Goal: Information Seeking & Learning: Check status

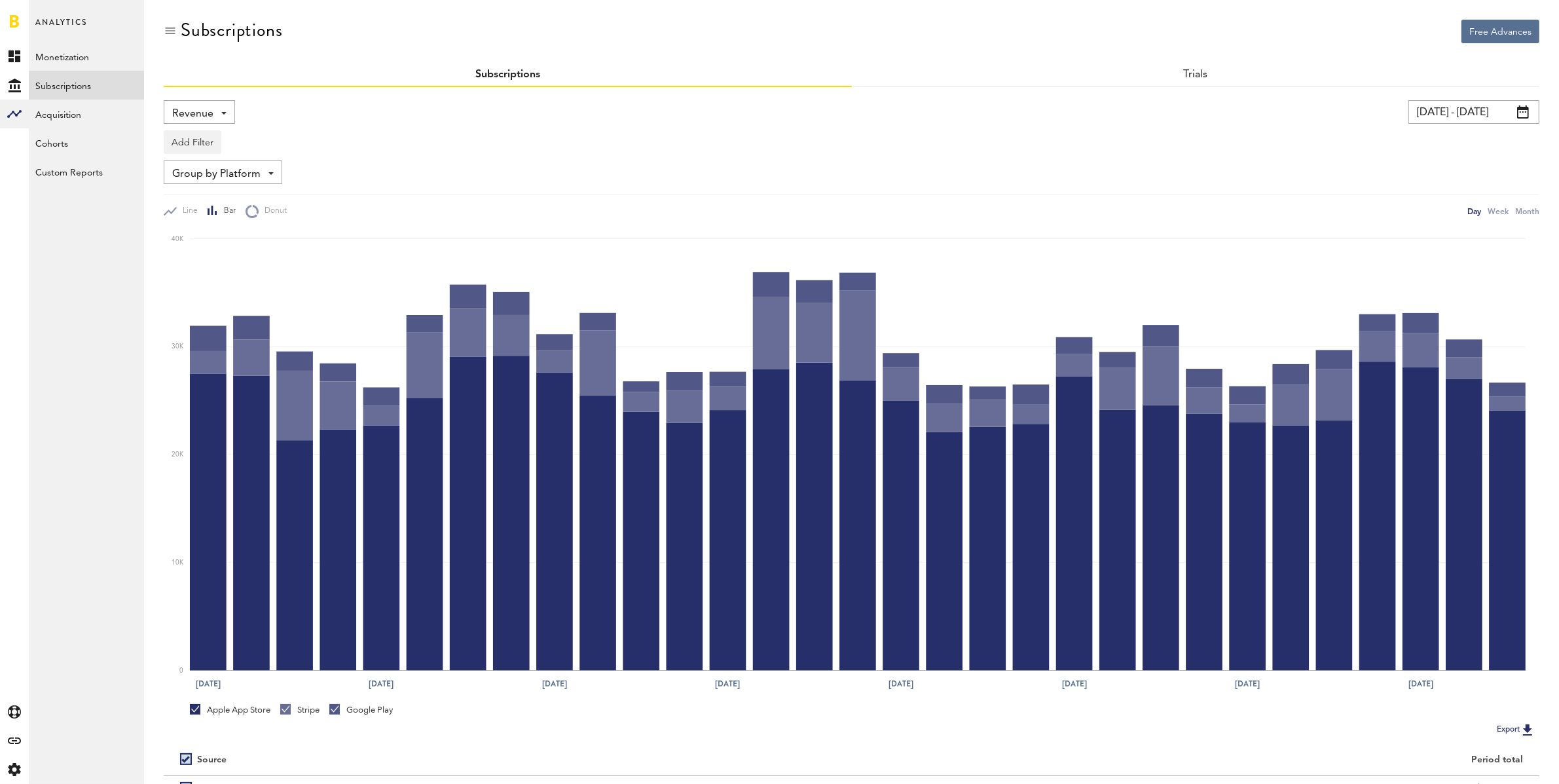
click at [225, 113] on div "Revenue Revenue MRR Actives Trial Status Billing Retries New Subscriptions Rene…" at bounding box center [199, 112] width 71 height 24
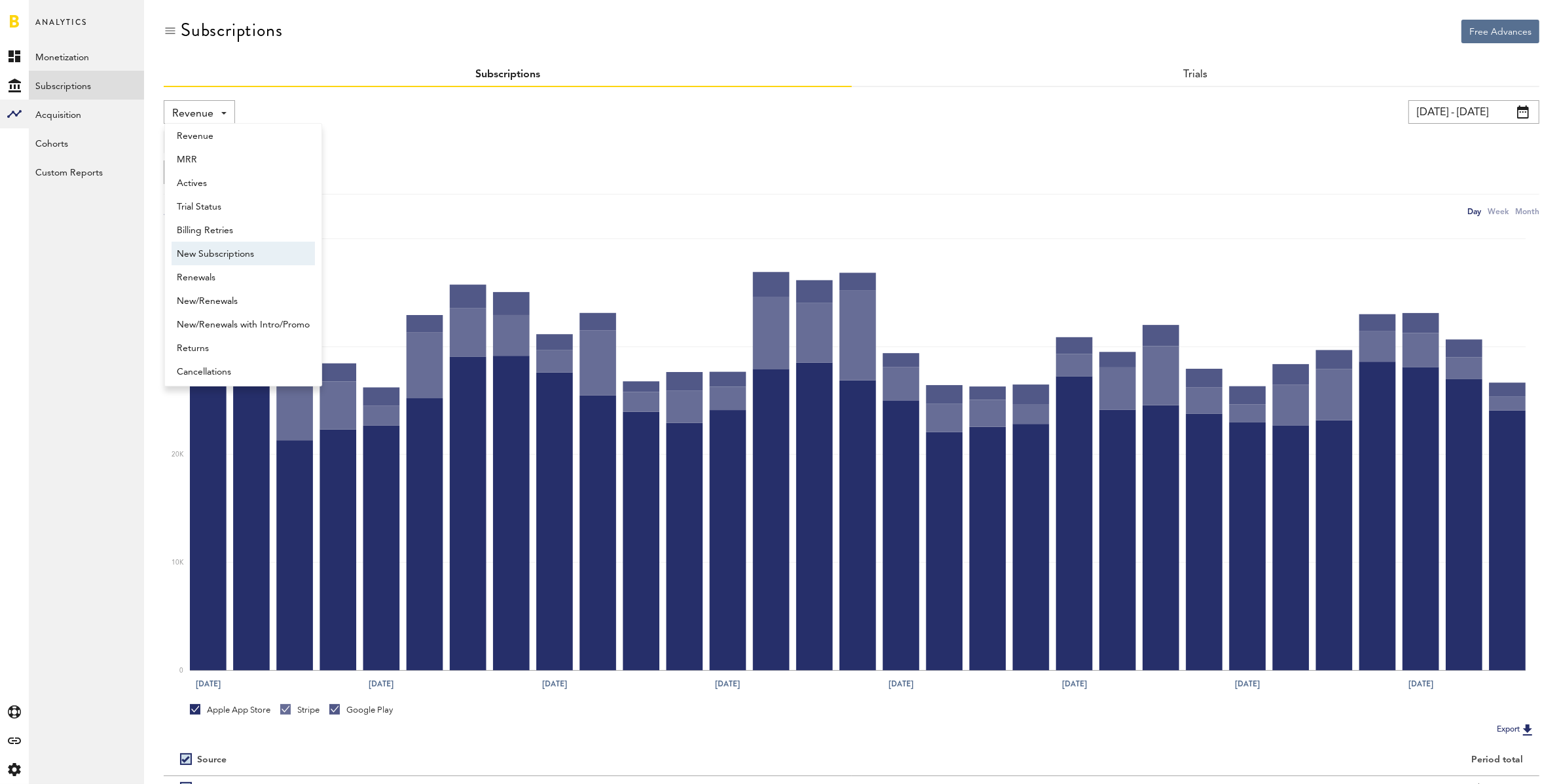
click at [238, 248] on span "New Subscriptions" at bounding box center [243, 254] width 133 height 23
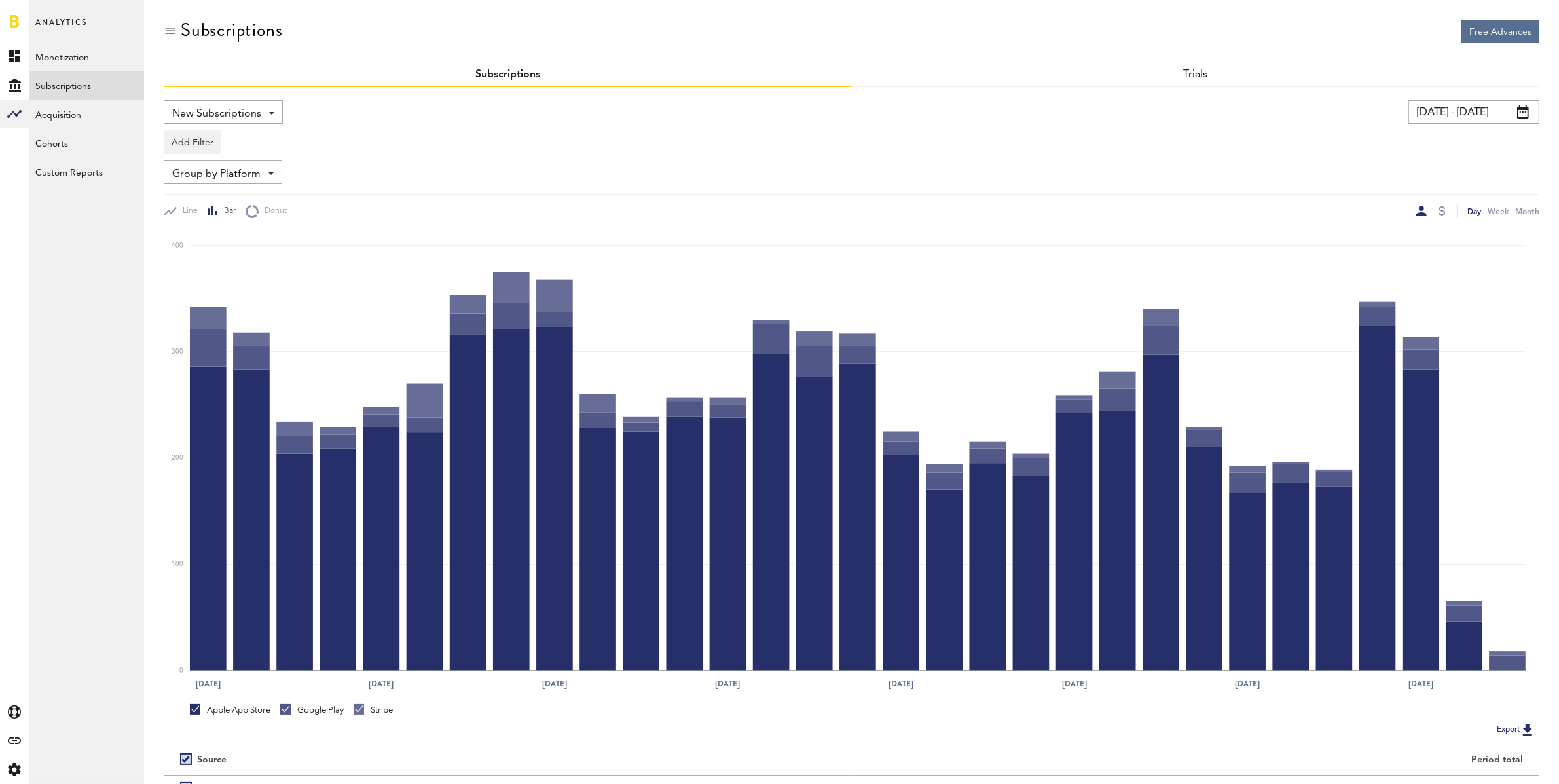
click at [1441, 115] on input "[DATE] - [DATE]" at bounding box center [1474, 112] width 131 height 24
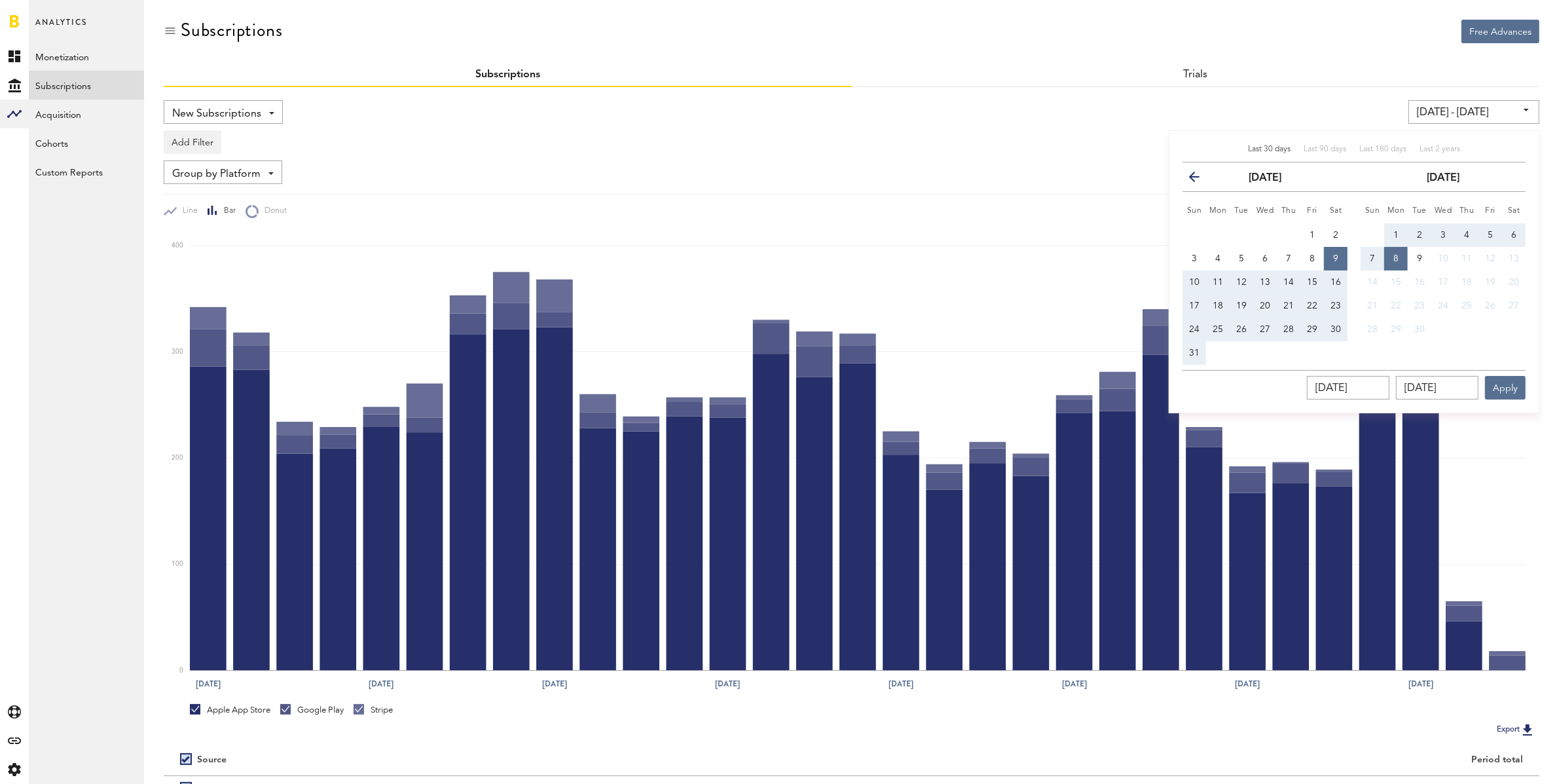
click at [1396, 234] on span "1" at bounding box center [1396, 235] width 5 height 9
type input "[DATE] - [DATE]"
type input "[DATE]"
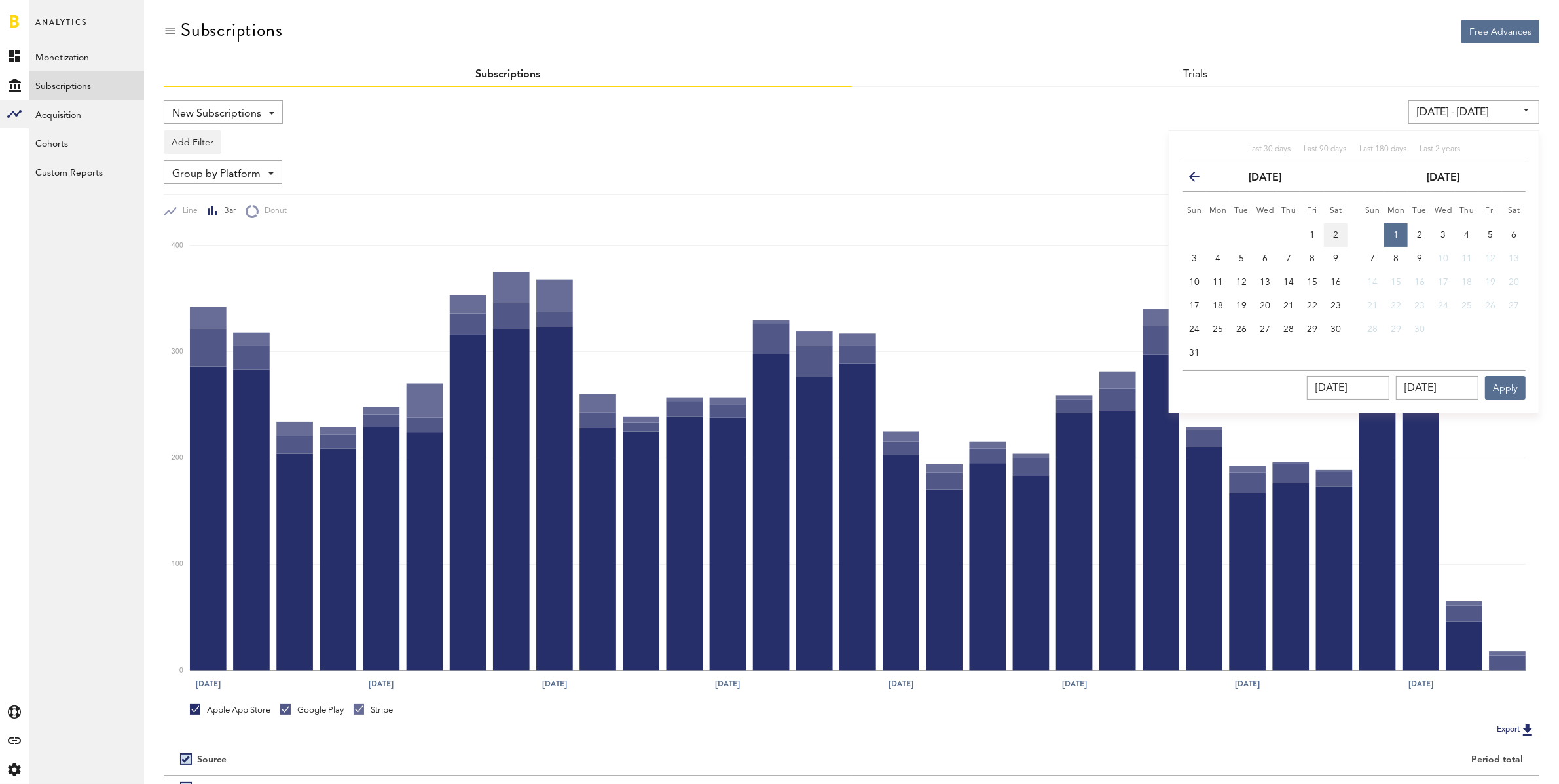
click at [1340, 236] on button "2" at bounding box center [1336, 235] width 24 height 24
type input "[DATE] - [DATE]"
type input "[DATE]"
click at [1517, 238] on button "6" at bounding box center [1514, 235] width 24 height 24
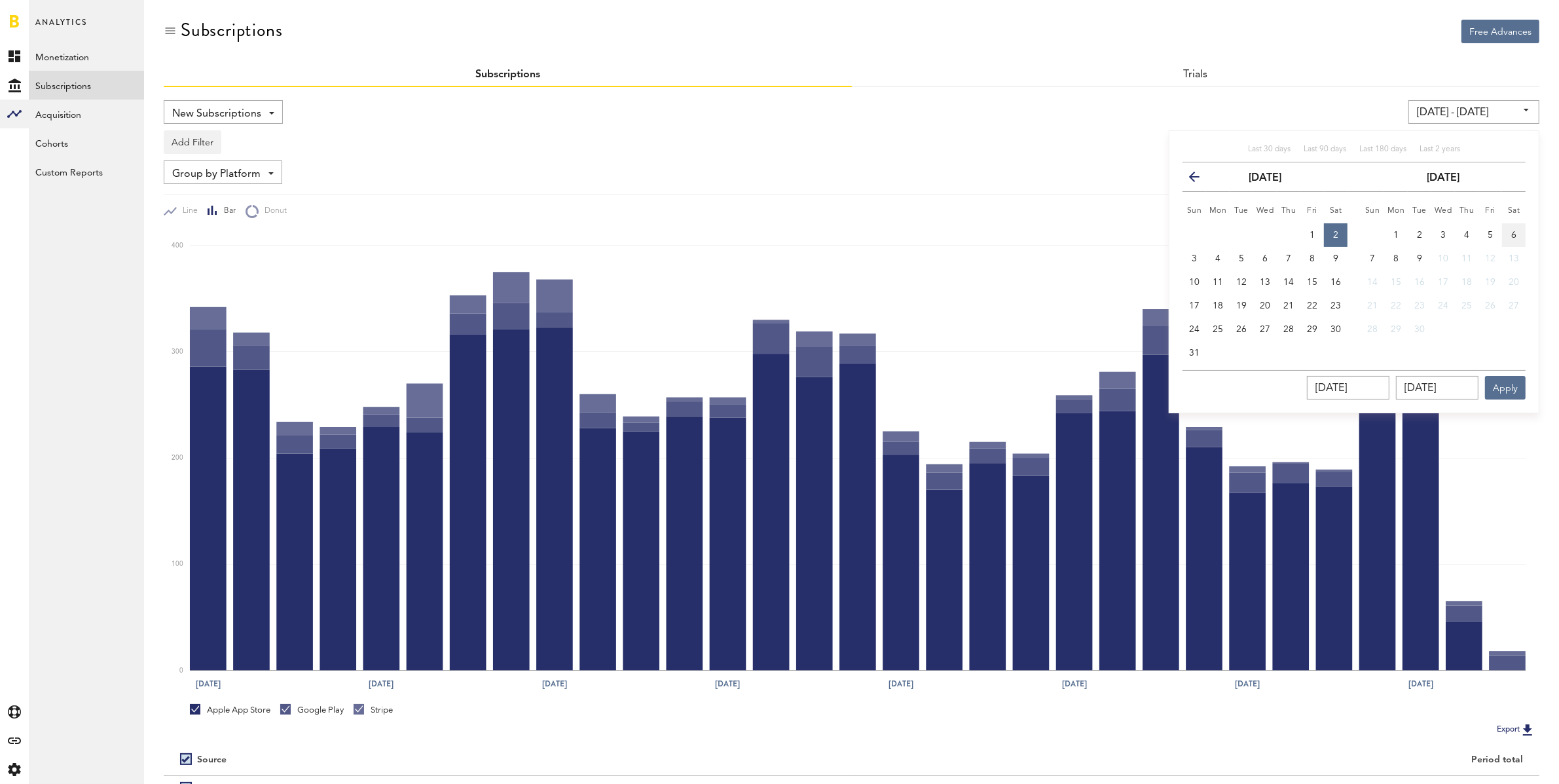
type input "[DATE] - [DATE]"
type input "[DATE]"
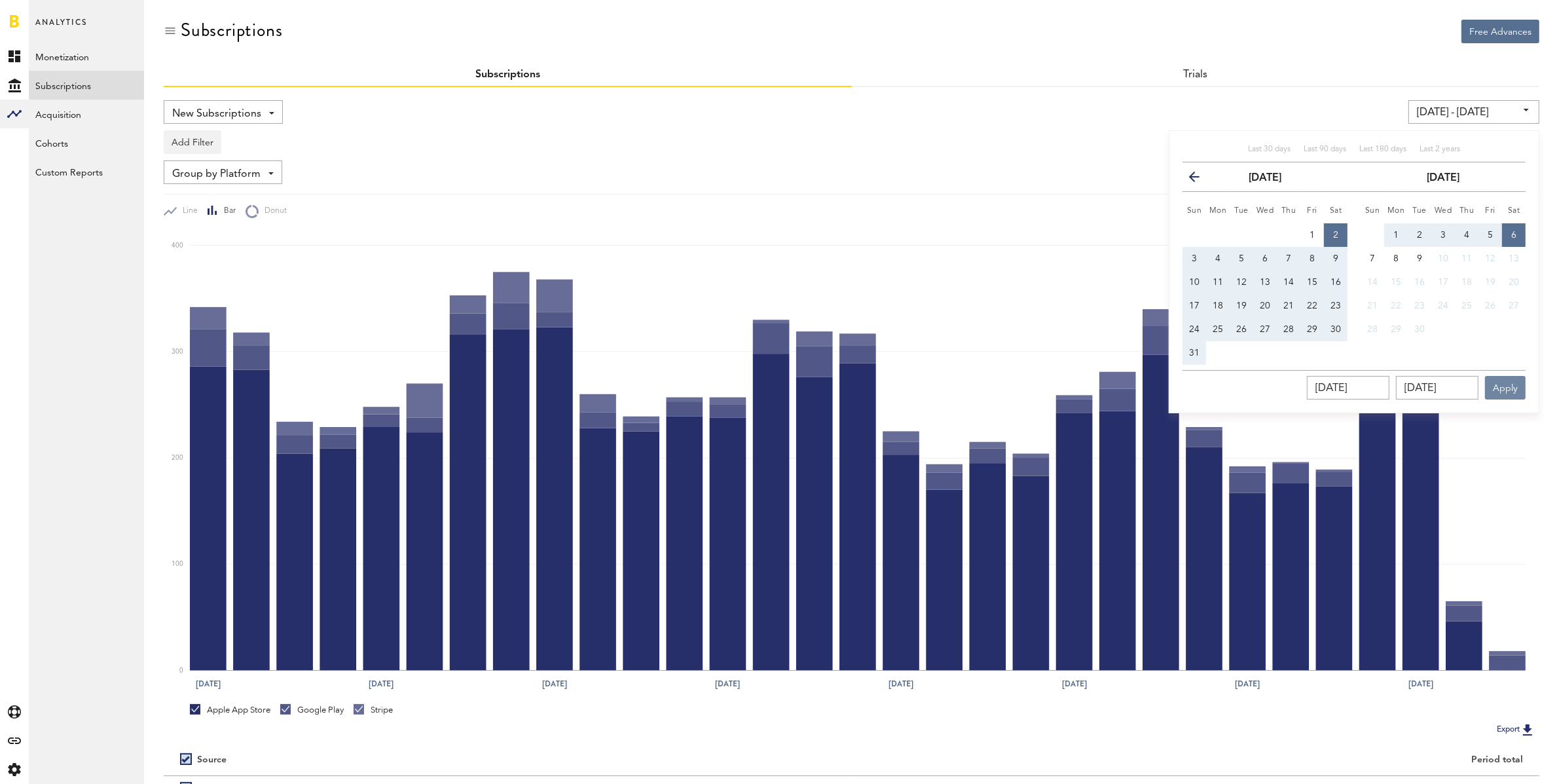
click at [1516, 386] on button "Apply" at bounding box center [1506, 388] width 41 height 24
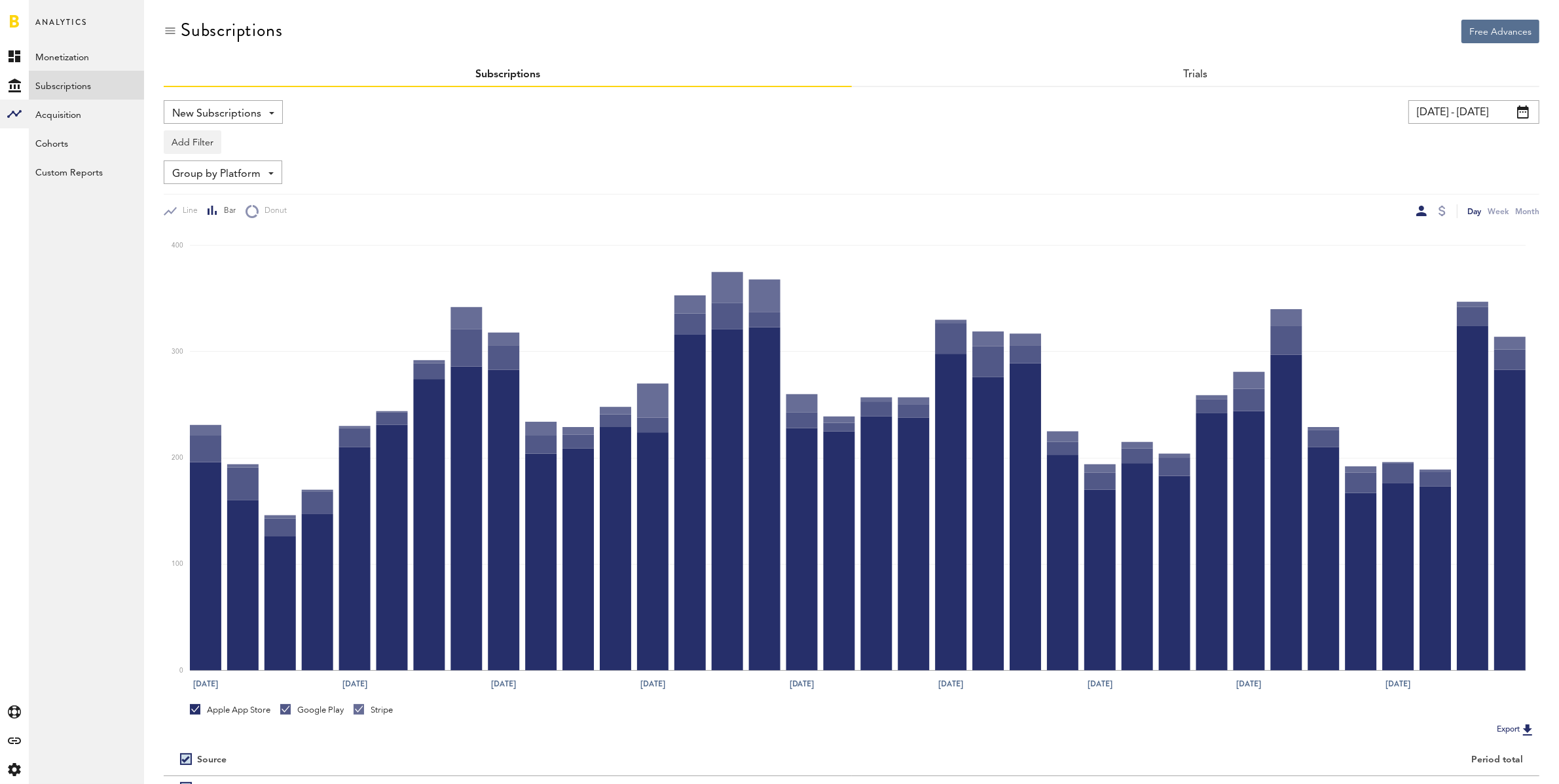
click at [1422, 114] on input "[DATE] - [DATE]" at bounding box center [1474, 112] width 131 height 24
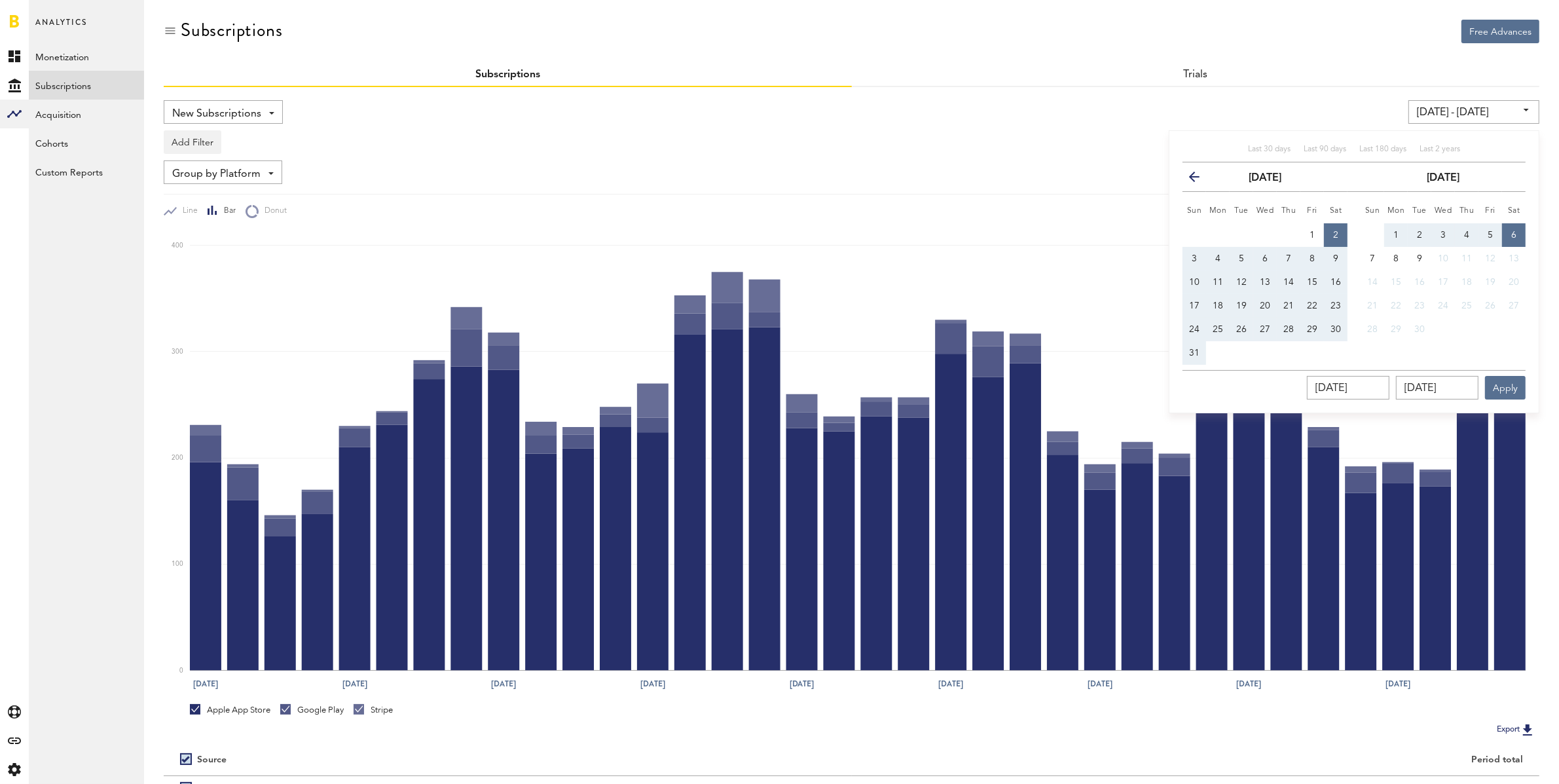
click at [1338, 325] on span "30" at bounding box center [1337, 329] width 11 height 9
type input "[DATE] - [DATE]"
type input "[DATE]"
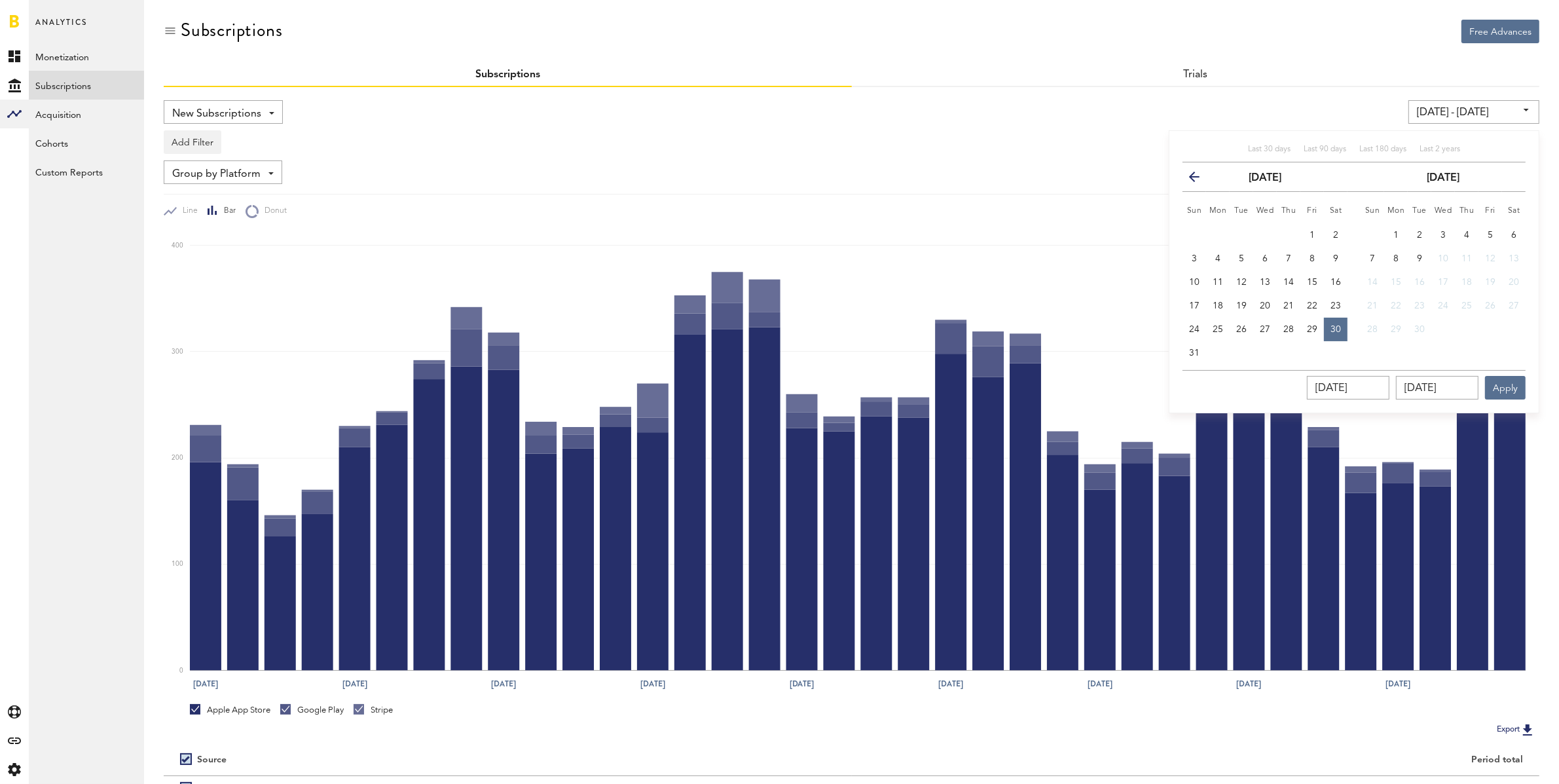
click at [1512, 227] on button "6" at bounding box center [1514, 235] width 24 height 24
type input "[DATE] - [DATE]"
type input "[DATE]"
click at [1514, 383] on button "Apply" at bounding box center [1506, 388] width 41 height 24
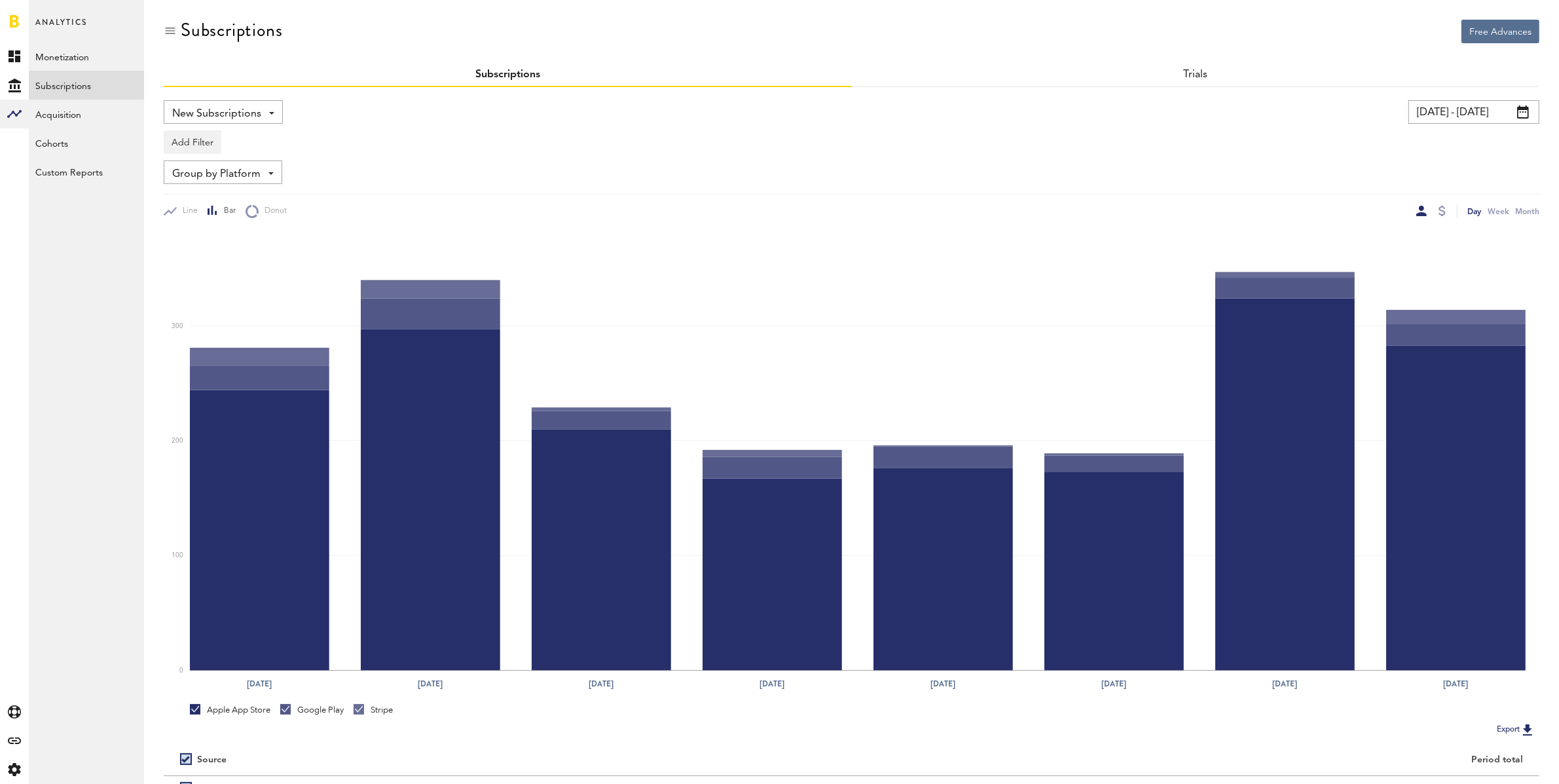
click at [182, 128] on div "Add Filter Platforms Apps Subscriptions Subscription durations Countries" at bounding box center [852, 138] width 1376 height 30
click at [193, 141] on button "Add Filter" at bounding box center [193, 142] width 58 height 24
click at [189, 194] on li "Apps" at bounding box center [223, 200] width 106 height 24
click at [201, 140] on div "Apps" at bounding box center [212, 144] width 57 height 23
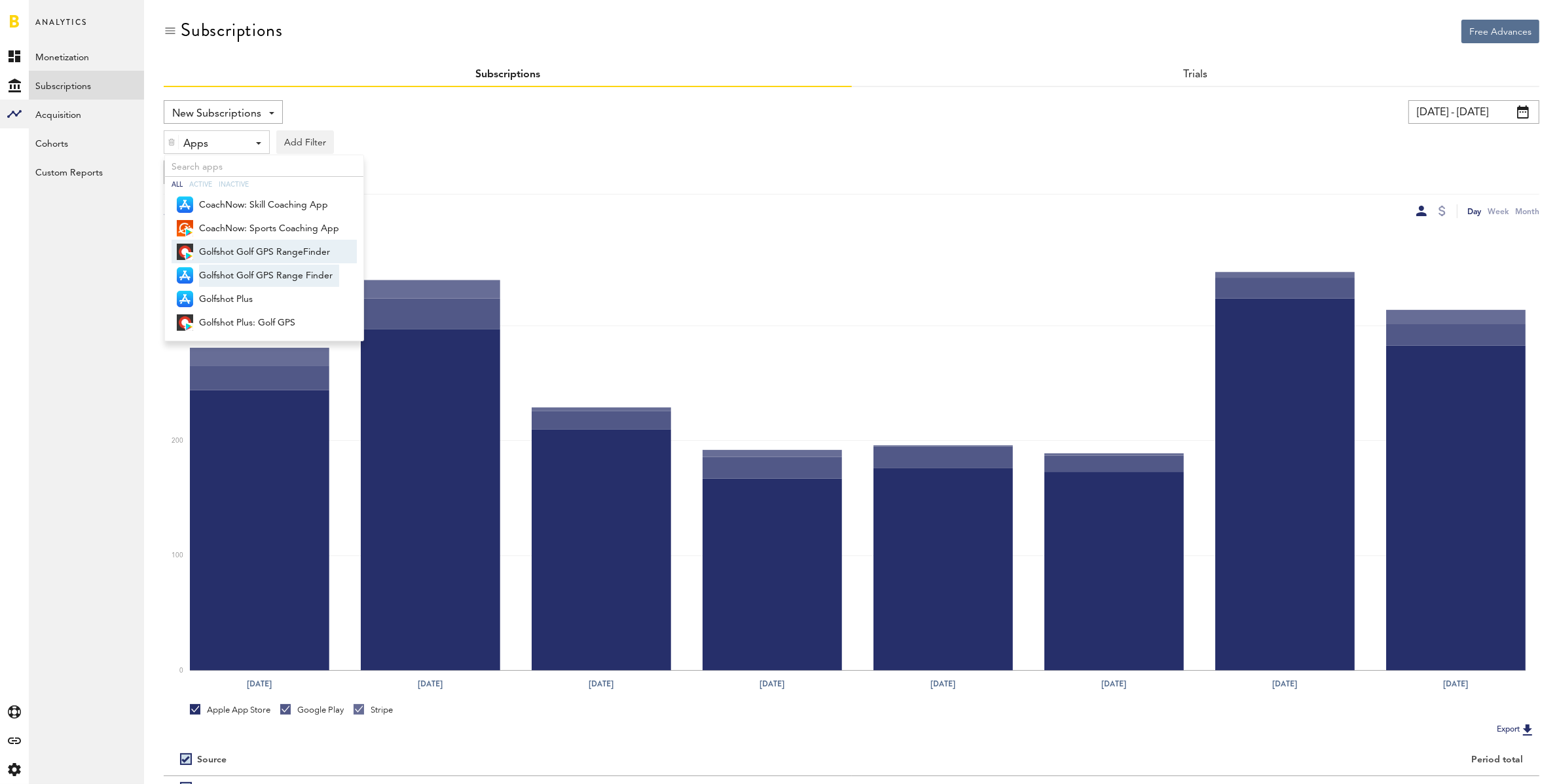
click at [226, 248] on span "Golfshot Golf GPS RangeFinder" at bounding box center [269, 252] width 140 height 23
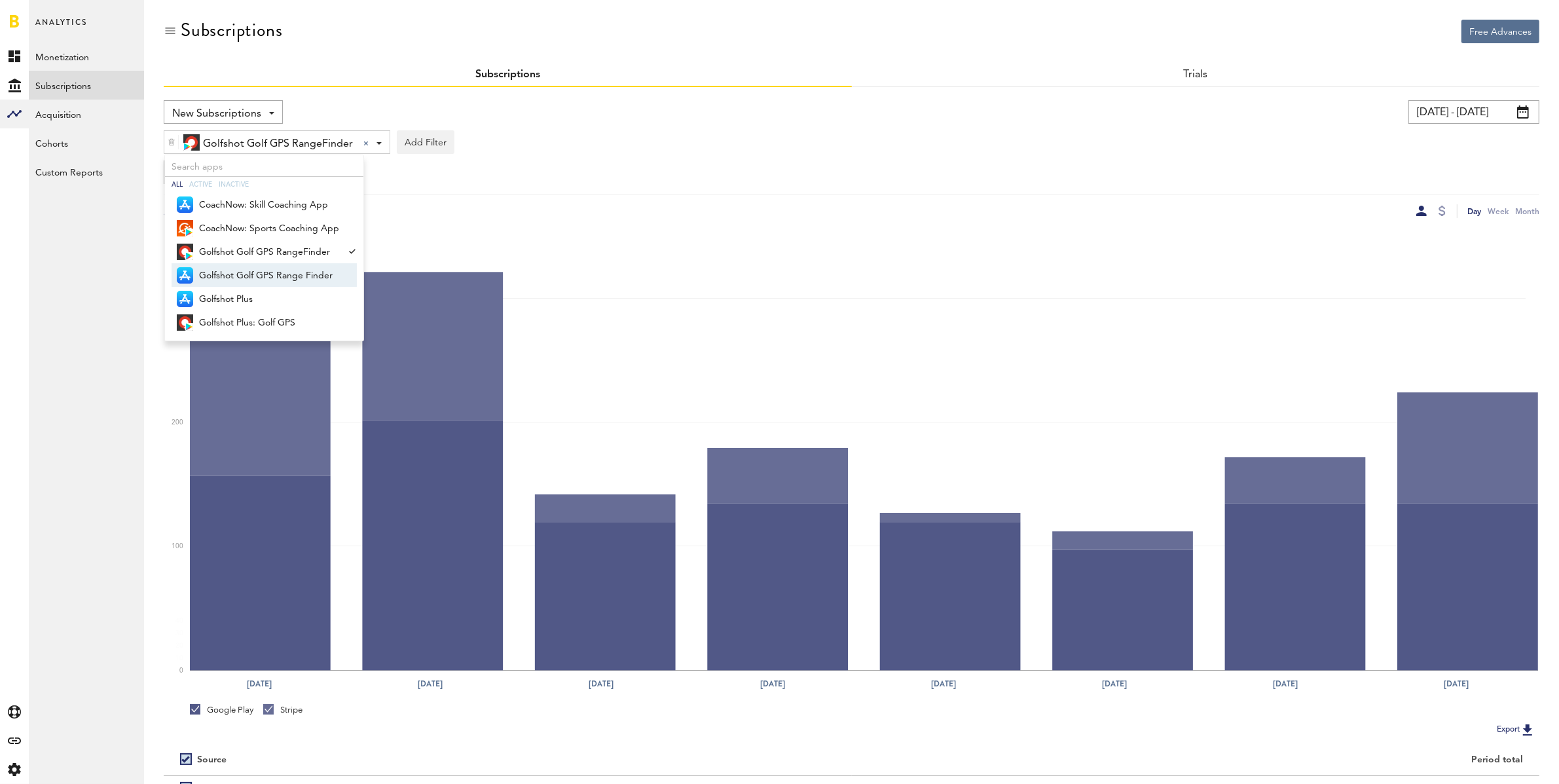
drag, startPoint x: 237, startPoint y: 272, endPoint x: 239, endPoint y: 298, distance: 26.1
click at [237, 272] on span "Golfshot Golf GPS Range Finder" at bounding box center [269, 276] width 140 height 23
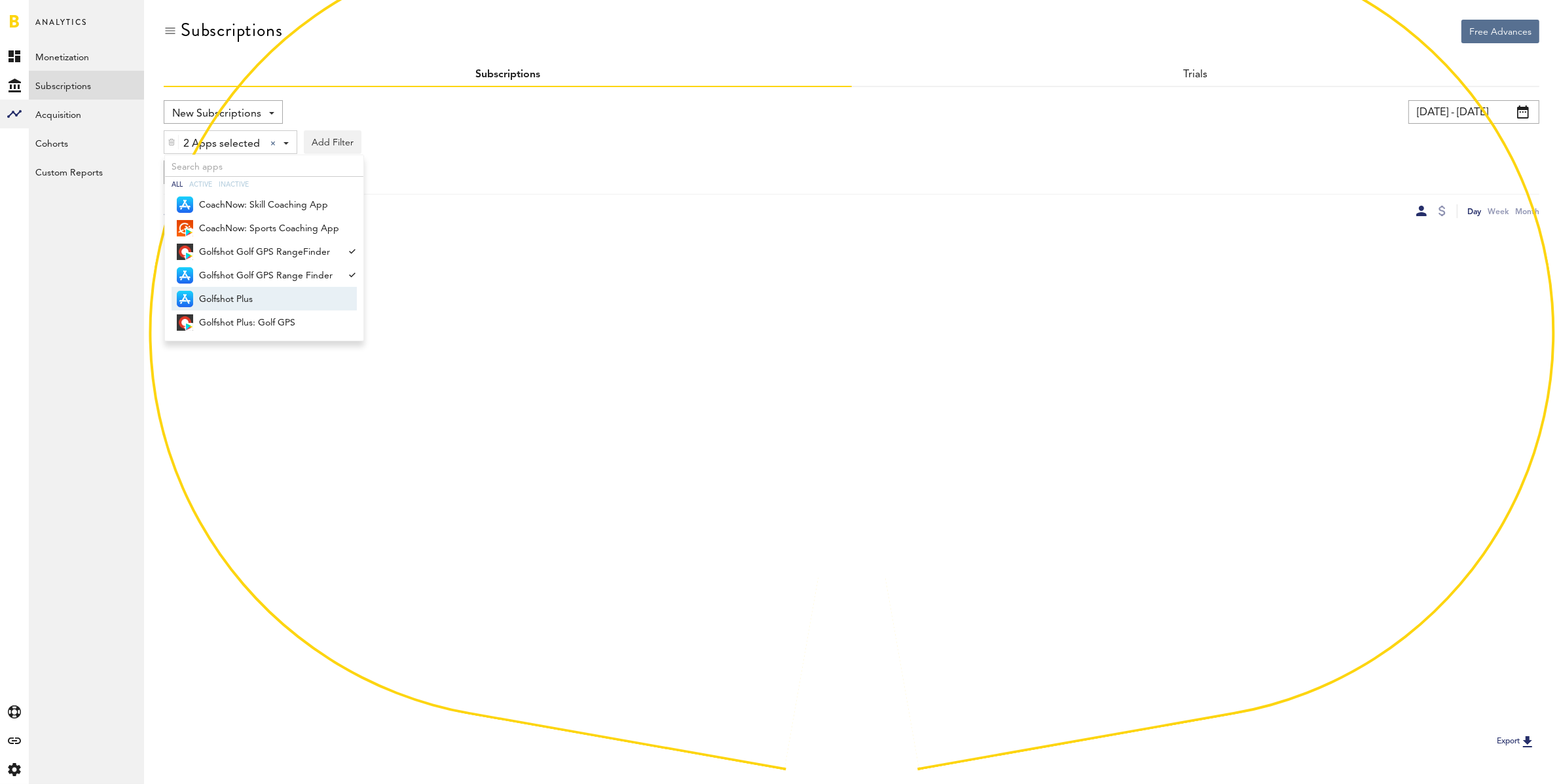
drag, startPoint x: 239, startPoint y: 291, endPoint x: 257, endPoint y: 336, distance: 48.5
click at [239, 291] on span "Golfshot Plus" at bounding box center [269, 299] width 140 height 23
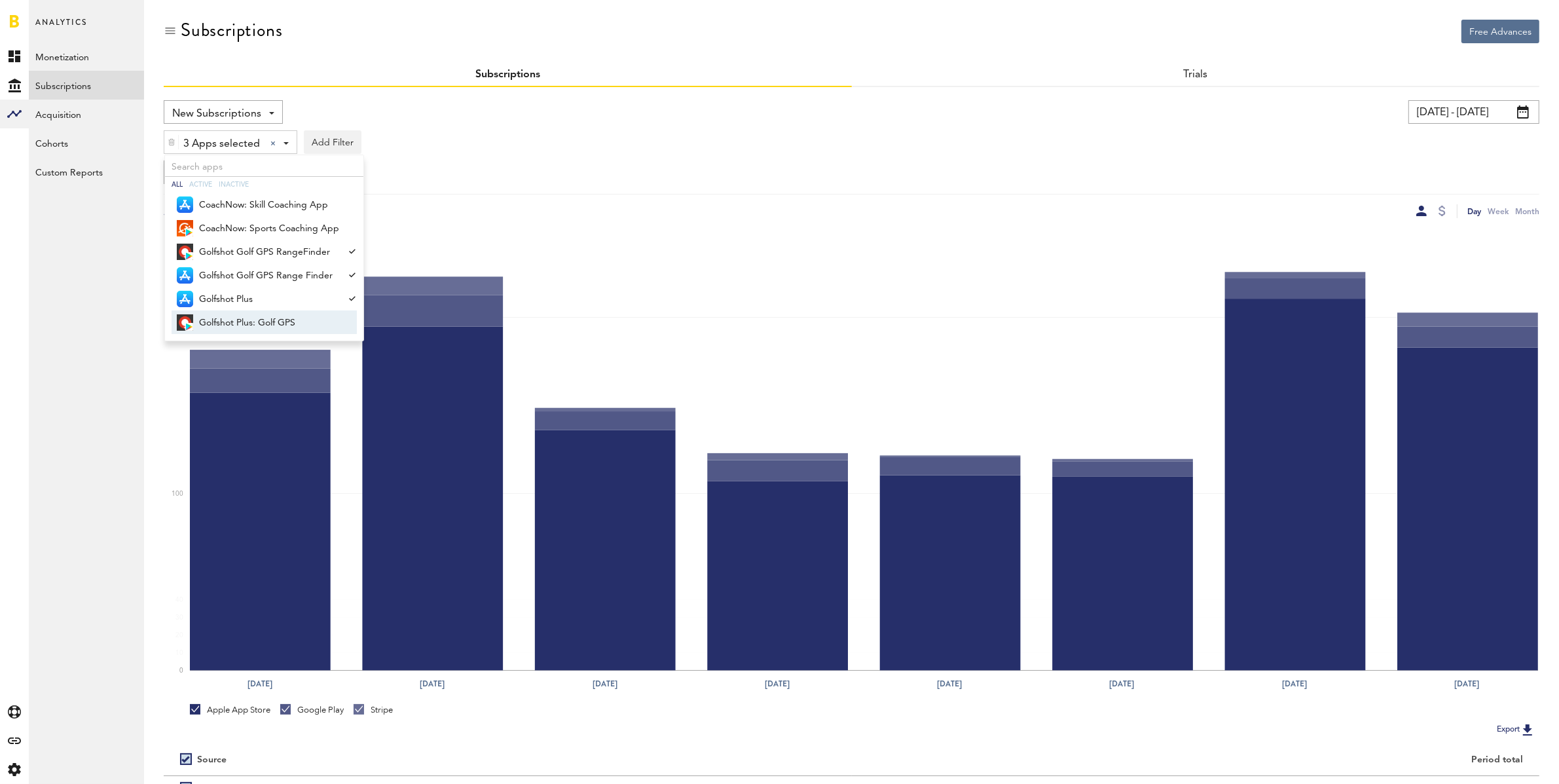
click at [256, 325] on span "Golfshot Plus: Golf GPS" at bounding box center [269, 323] width 140 height 23
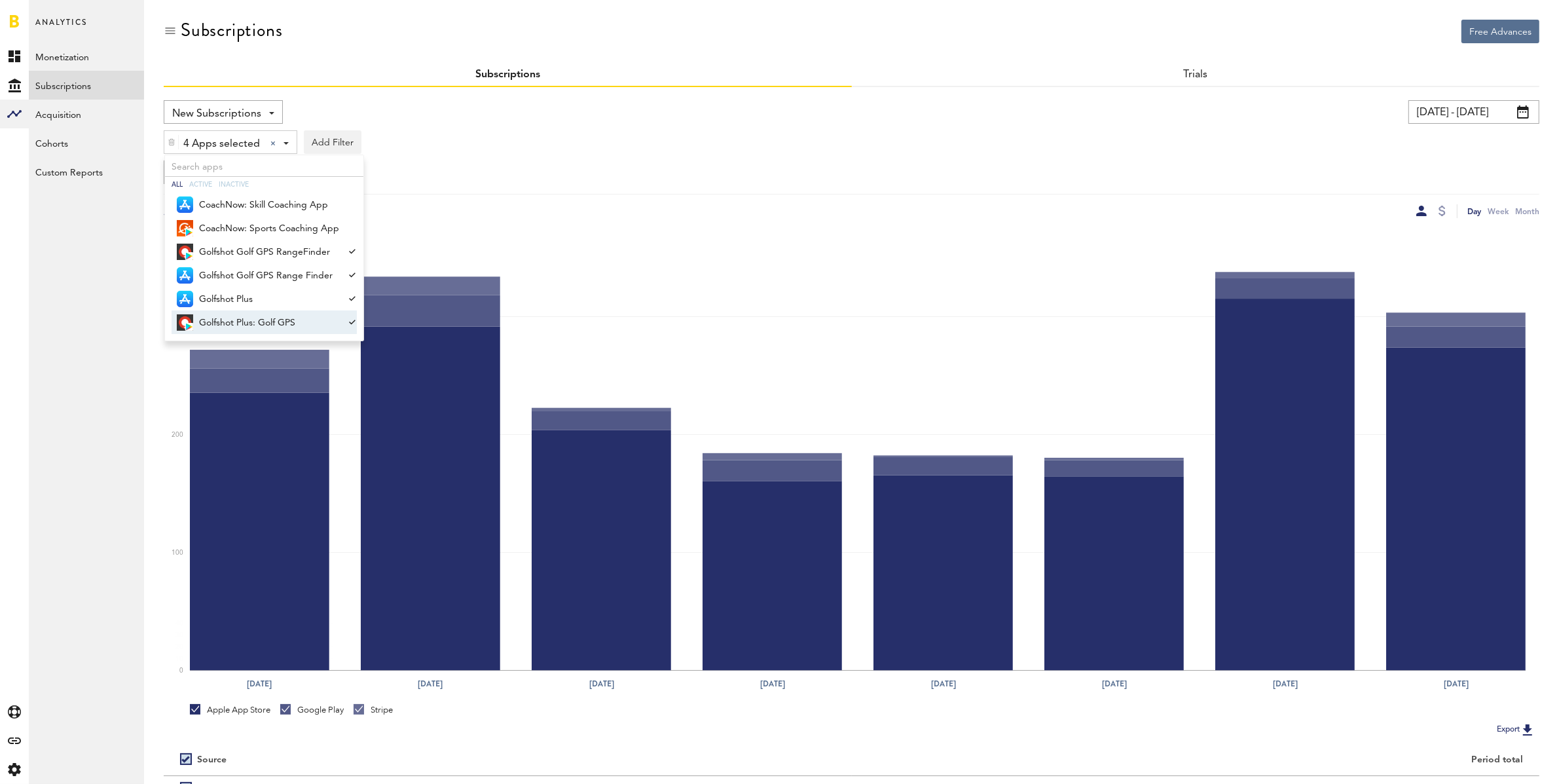
click at [687, 163] on div "Group by Platform Group by Platform Group by App Group by Subscription Group by…" at bounding box center [852, 172] width 1376 height 24
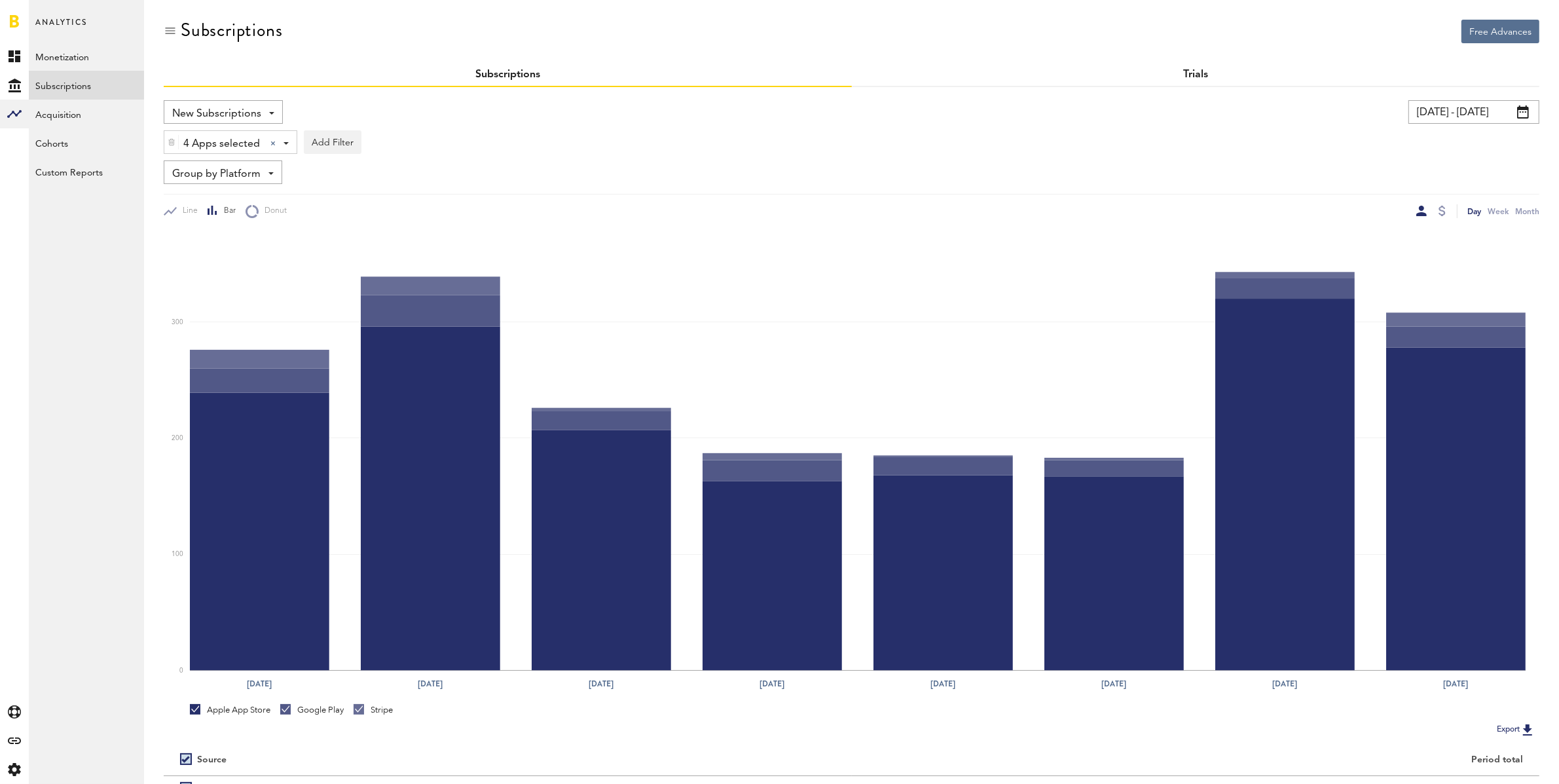
click at [1187, 70] on link "Trials" at bounding box center [1196, 75] width 25 height 11
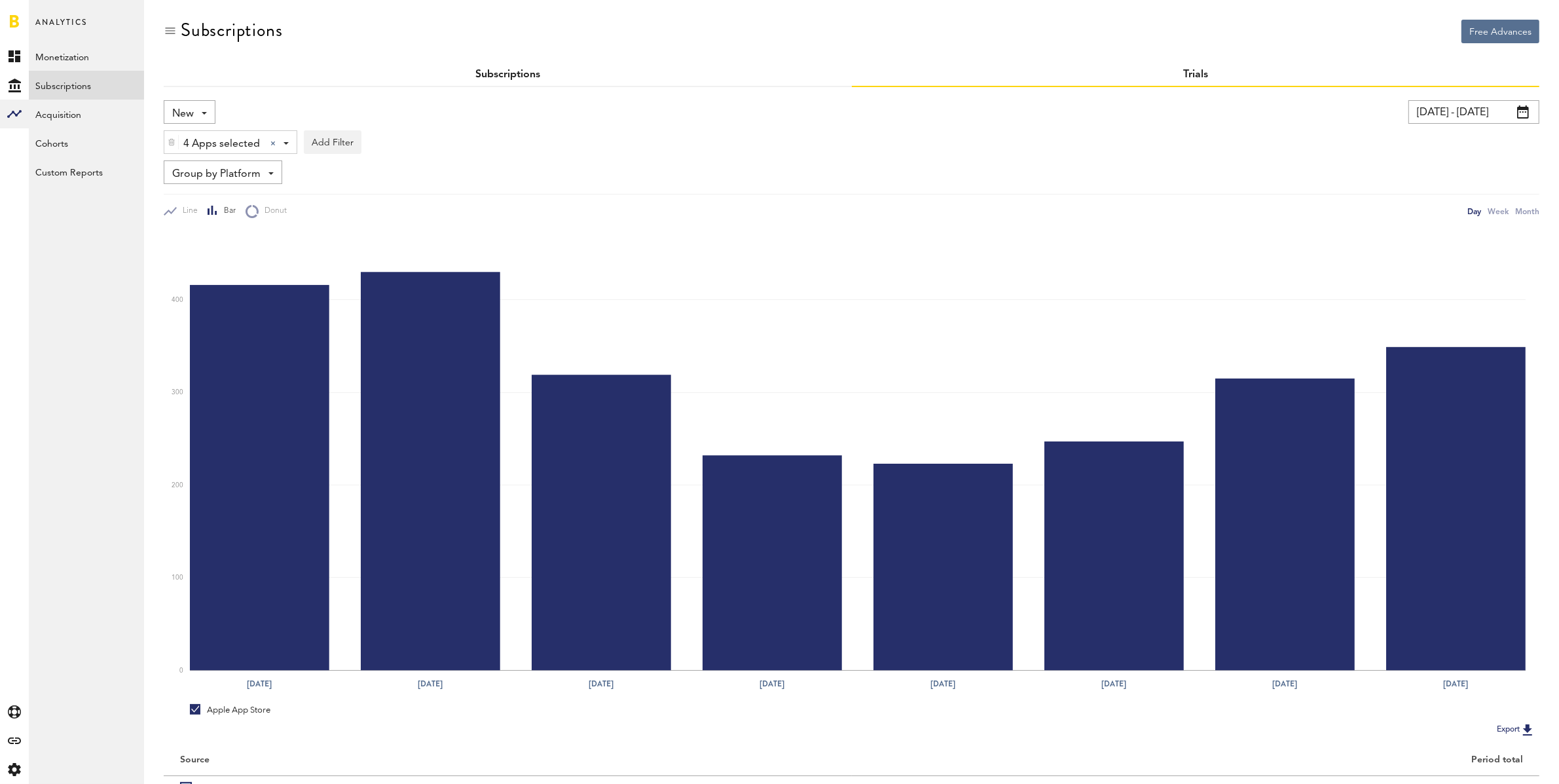
click at [527, 75] on link "Subscriptions" at bounding box center [508, 75] width 65 height 11
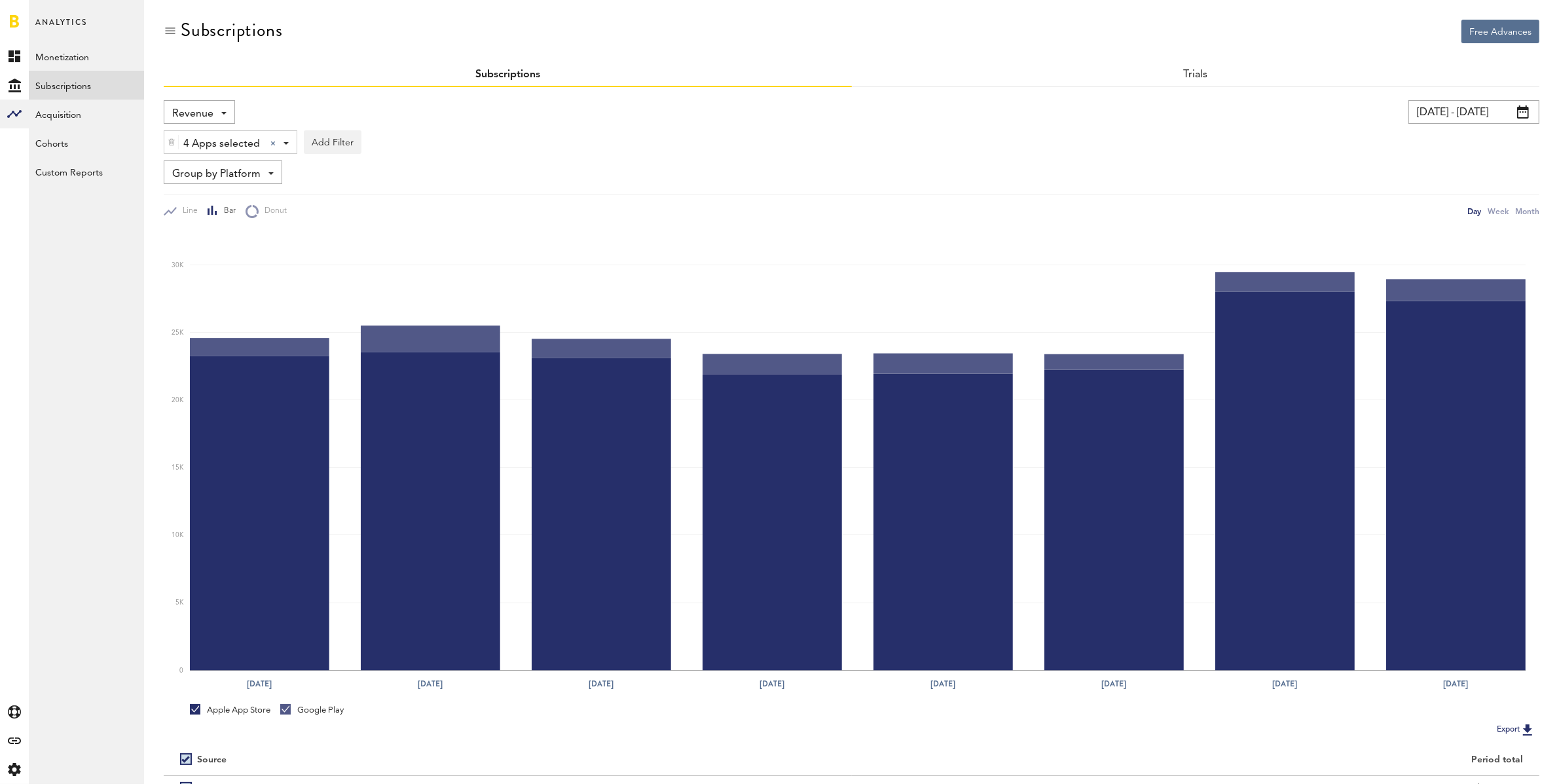
click at [212, 109] on span "Revenue" at bounding box center [193, 114] width 42 height 23
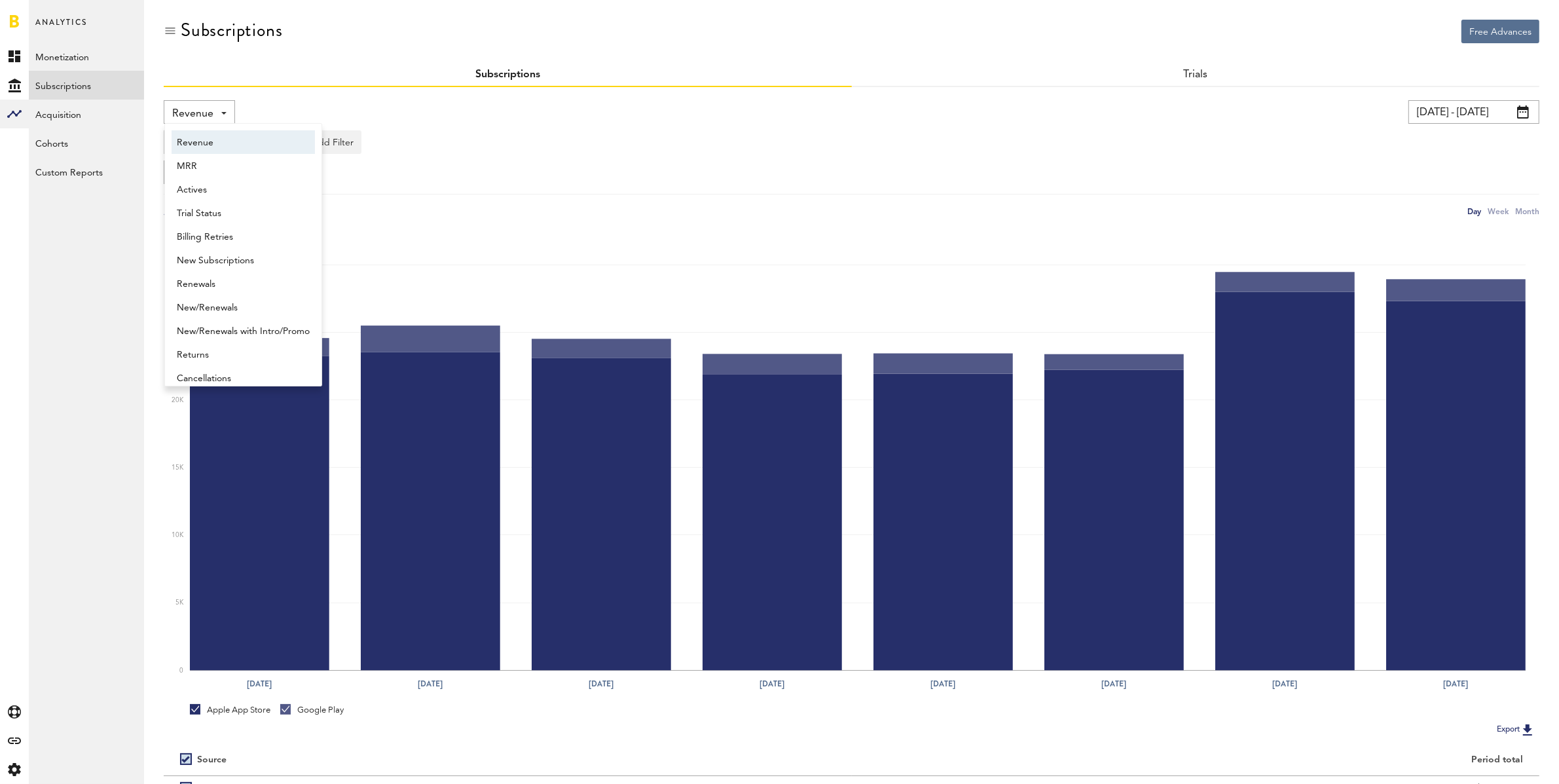
scroll to position [6, 0]
click at [223, 250] on span "New Subscriptions" at bounding box center [243, 254] width 133 height 23
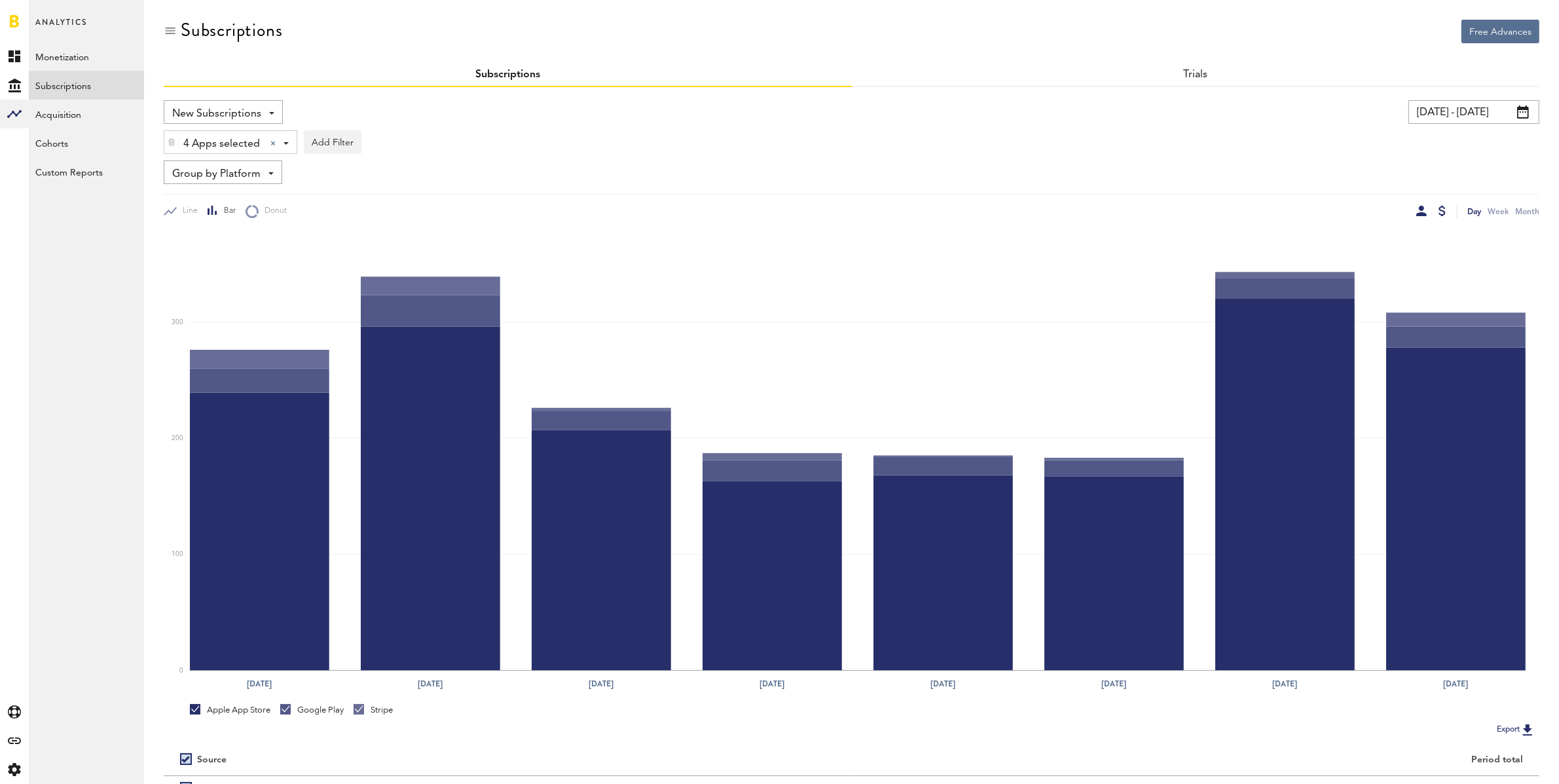
click at [1443, 210] on div at bounding box center [1442, 211] width 7 height 11
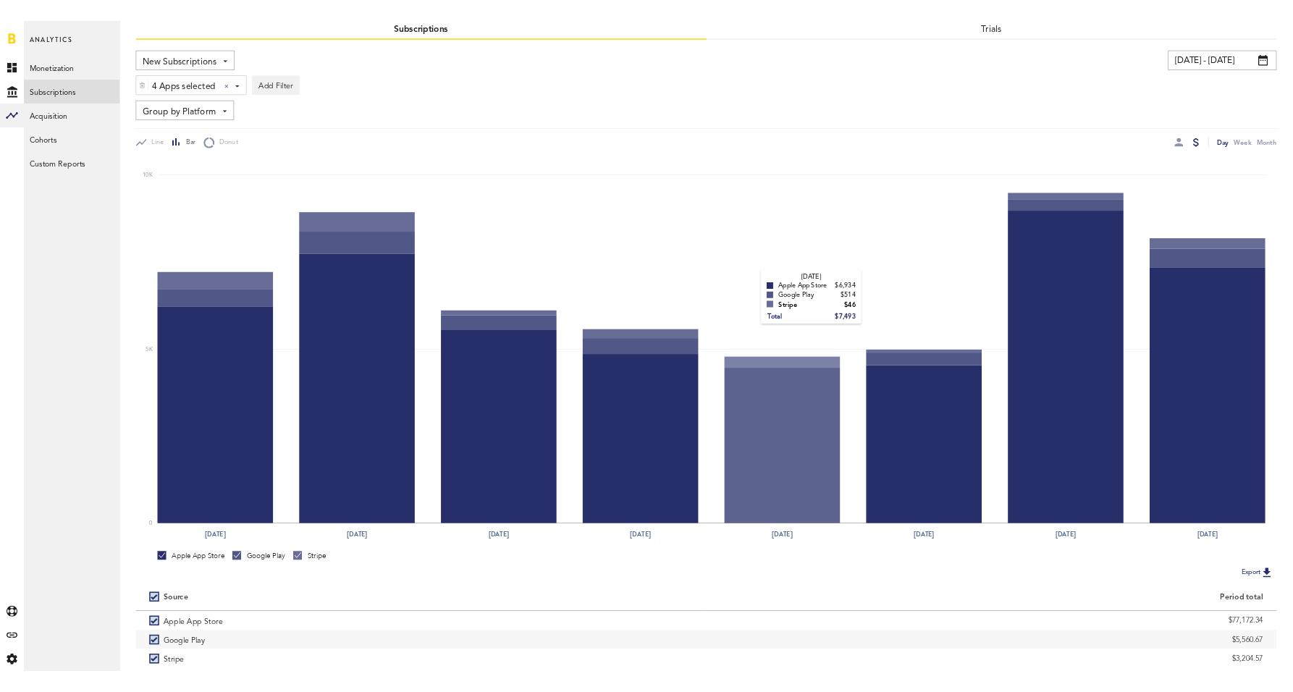
scroll to position [146, 0]
